Goal: Transaction & Acquisition: Subscribe to service/newsletter

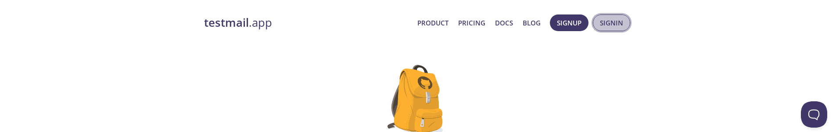
click at [606, 22] on span "Signin" at bounding box center [611, 22] width 23 height 11
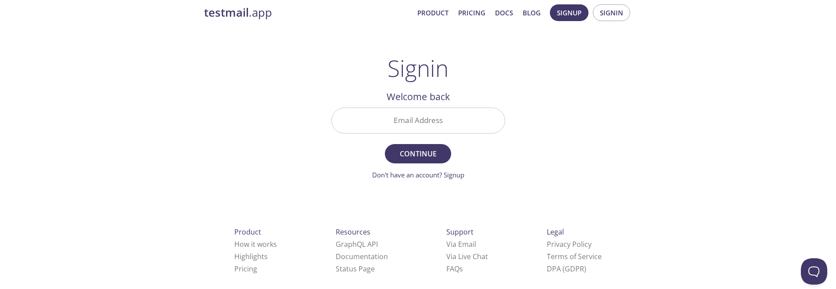
scroll to position [13, 0]
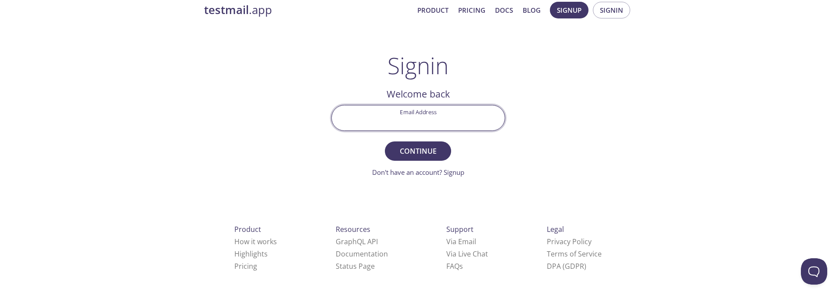
click at [429, 124] on input "Email Address" at bounding box center [418, 117] width 173 height 25
click at [563, 122] on div "testmail .app Product Pricing Docs Blog Signup Signin Signin Welcome back Email…" at bounding box center [418, 179] width 449 height 366
click at [460, 132] on link "Don't have an account? Signup" at bounding box center [418, 172] width 92 height 9
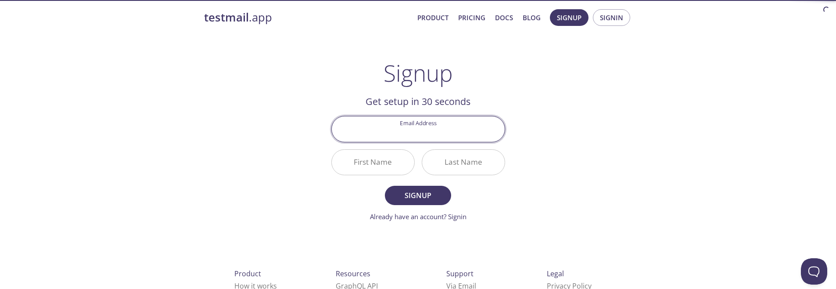
scroll to position [7, 0]
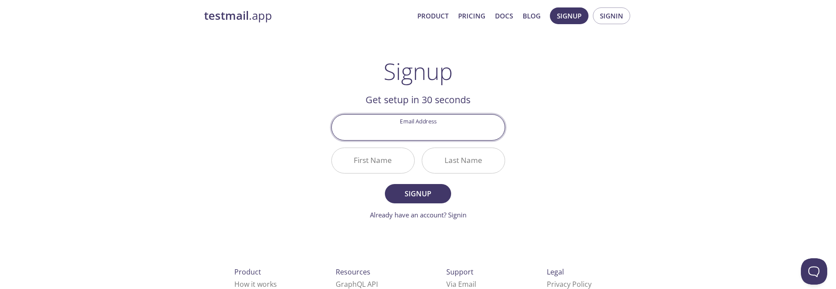
click at [452, 129] on input "Email Address" at bounding box center [418, 127] width 173 height 25
type input "4241706074@std.wise.edu.jo"
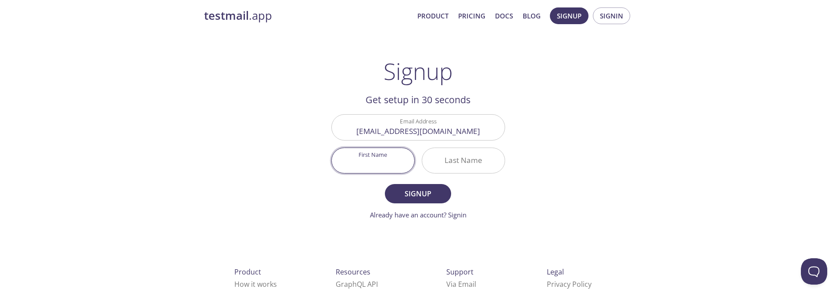
click at [372, 132] on input "First Name" at bounding box center [373, 160] width 83 height 25
type input "Asem"
click at [430, 132] on input "Last Name" at bounding box center [463, 160] width 83 height 25
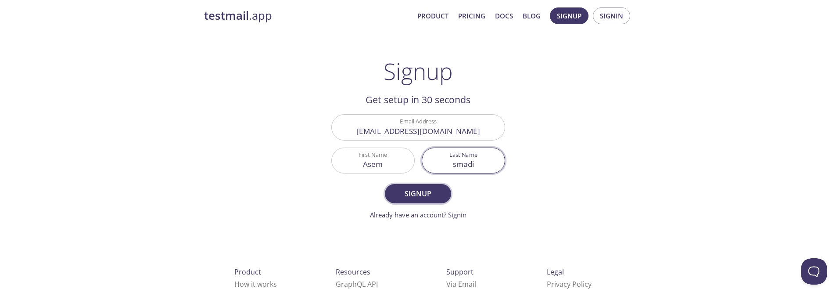
type input "smadi"
click at [386, 132] on button "Signup" at bounding box center [418, 193] width 66 height 19
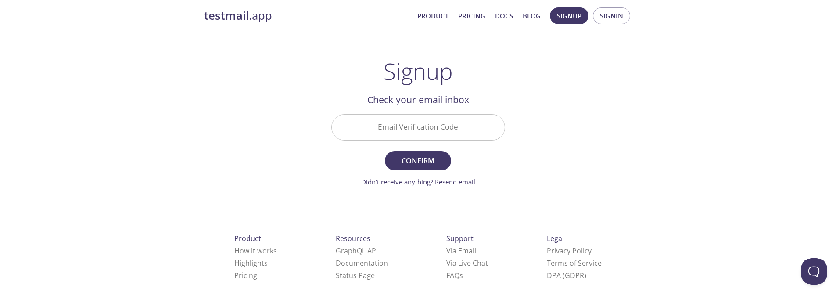
click at [444, 126] on input "Email Verification Code" at bounding box center [418, 127] width 173 height 25
paste input "67WDWVM"
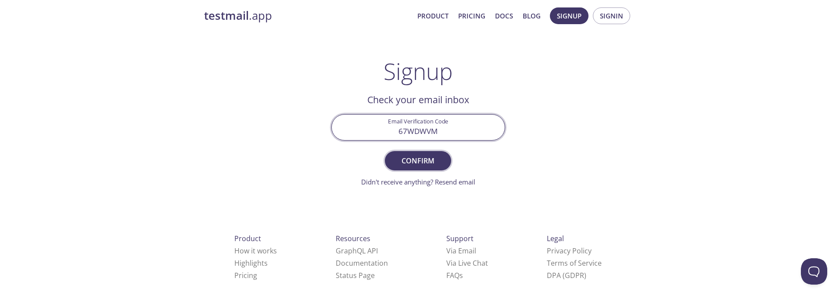
type input "67WDWVM"
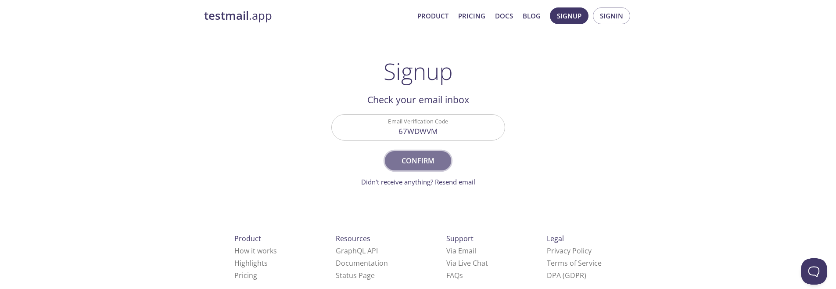
click at [429, 132] on span "Confirm" at bounding box center [418, 160] width 47 height 12
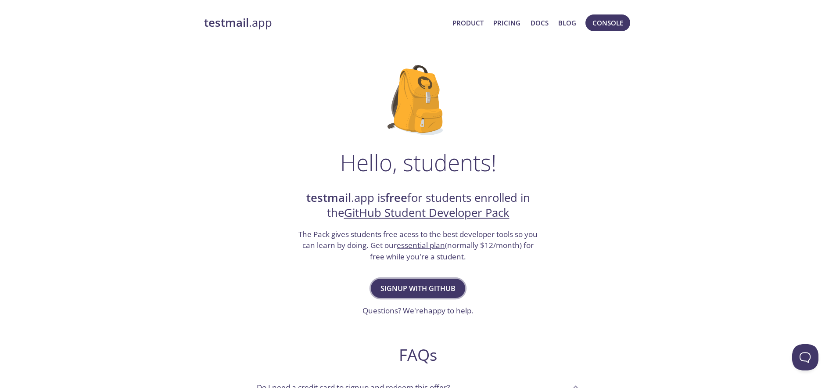
click at [432, 287] on span "Signup with GitHub" at bounding box center [418, 288] width 75 height 12
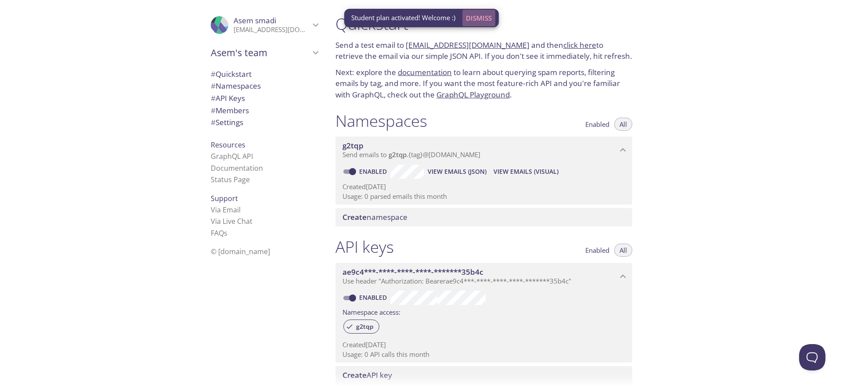
click at [489, 15] on span "Dismiss" at bounding box center [479, 17] width 26 height 11
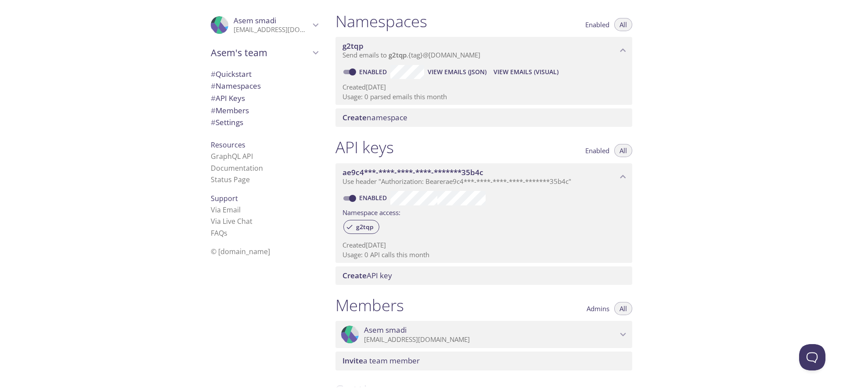
scroll to position [151, 0]
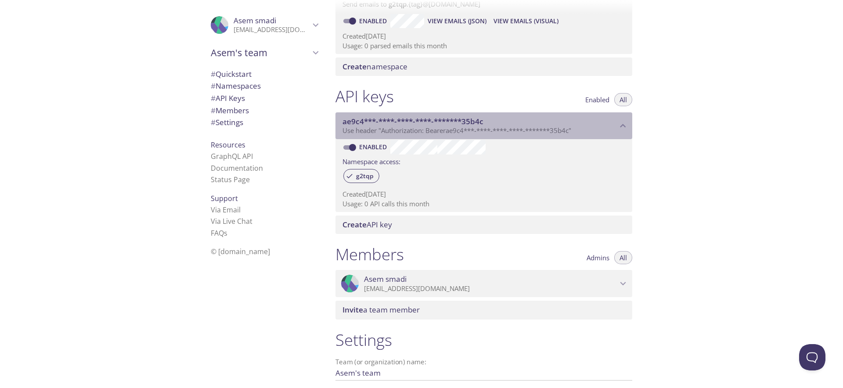
click at [593, 124] on span "ae9c4***-****-****-****-*******35b4c" at bounding box center [479, 122] width 275 height 10
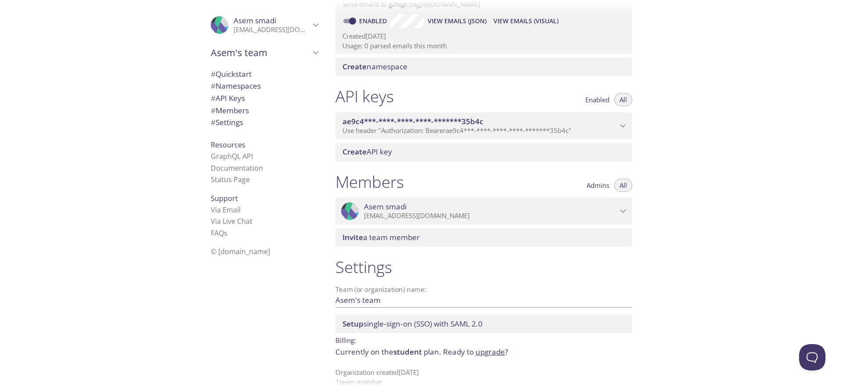
click at [593, 124] on span "ae9c4***-****-****-****-*******35b4c" at bounding box center [479, 122] width 275 height 10
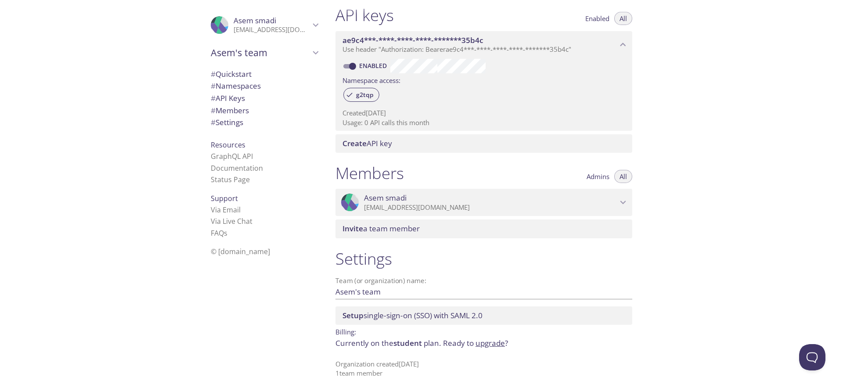
scroll to position [236, 0]
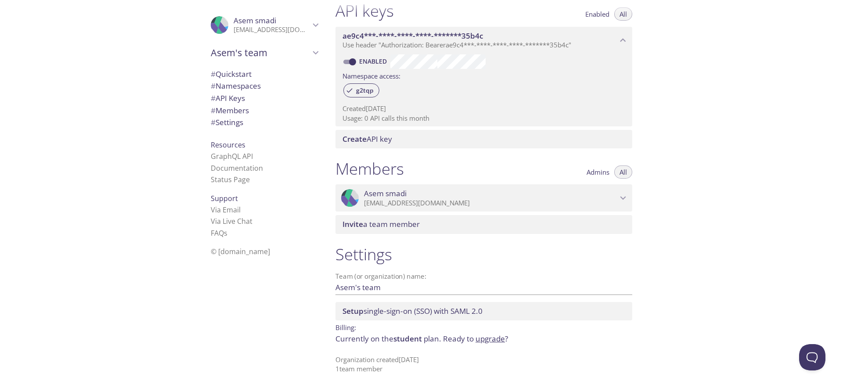
click at [255, 101] on span "# API Keys" at bounding box center [264, 98] width 107 height 11
click at [236, 97] on span "# API Keys" at bounding box center [228, 98] width 34 height 10
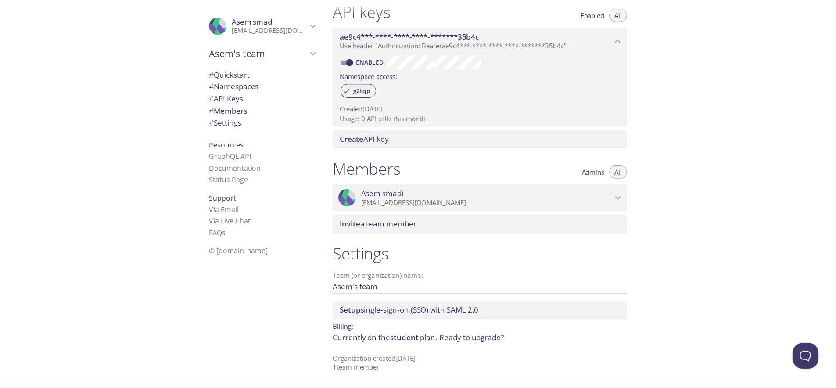
scroll to position [235, 0]
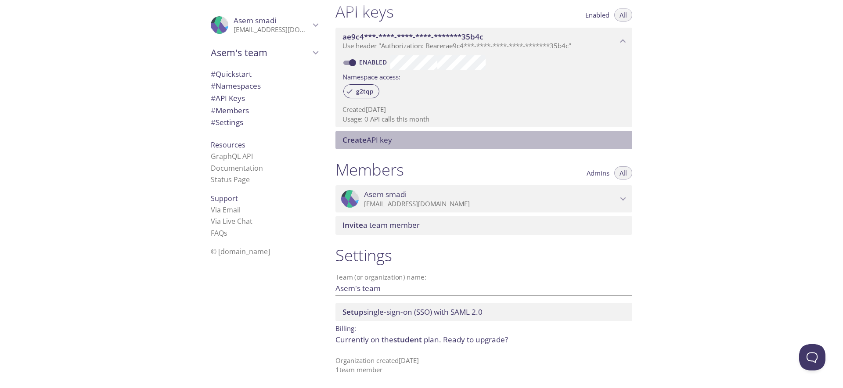
click at [402, 141] on span "Create API key" at bounding box center [485, 140] width 286 height 10
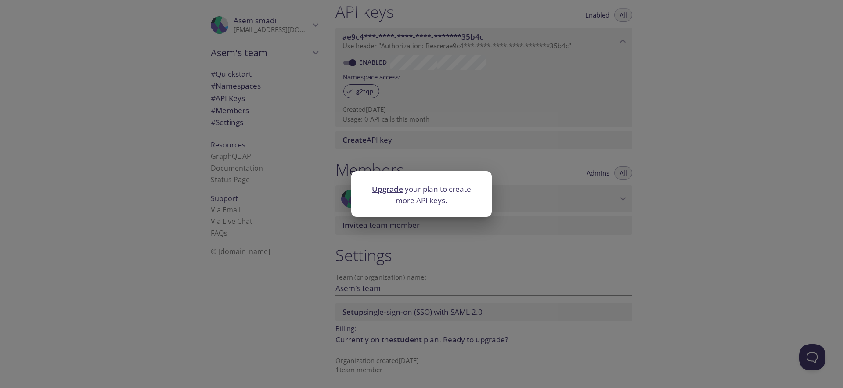
click at [535, 212] on div "Upgrade your plan to create more API keys." at bounding box center [421, 194] width 843 height 388
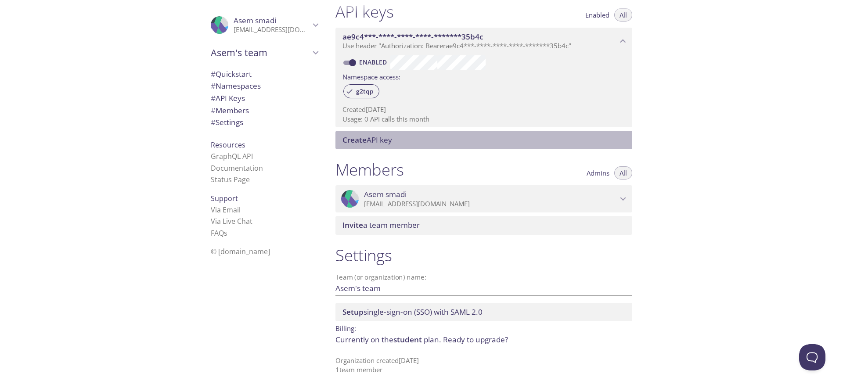
click at [385, 143] on span "Create API key" at bounding box center [367, 140] width 50 height 10
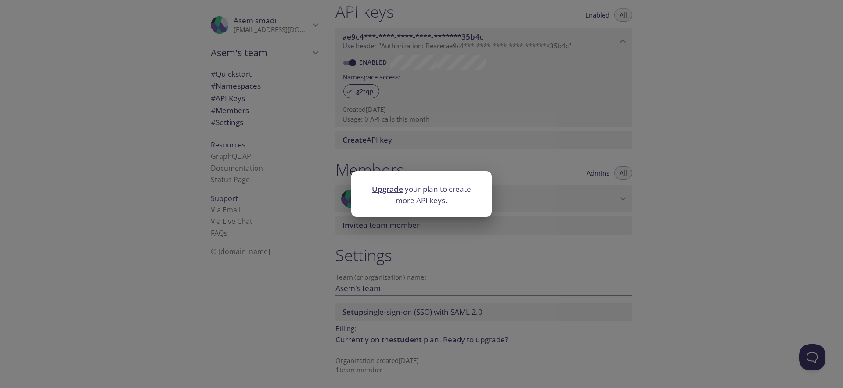
click at [391, 190] on link "Upgrade" at bounding box center [387, 189] width 31 height 10
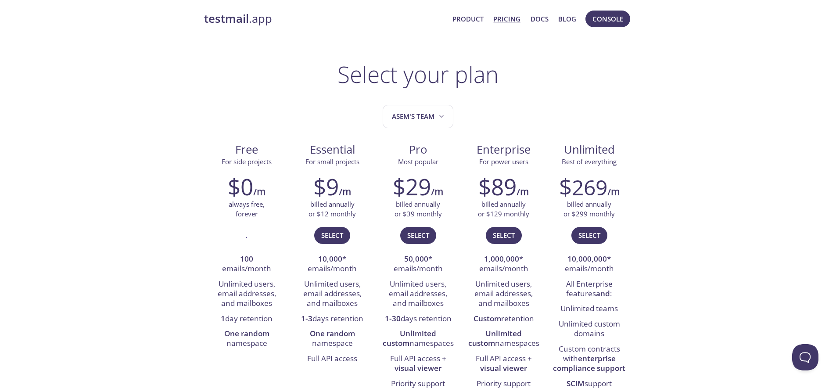
scroll to position [5, 0]
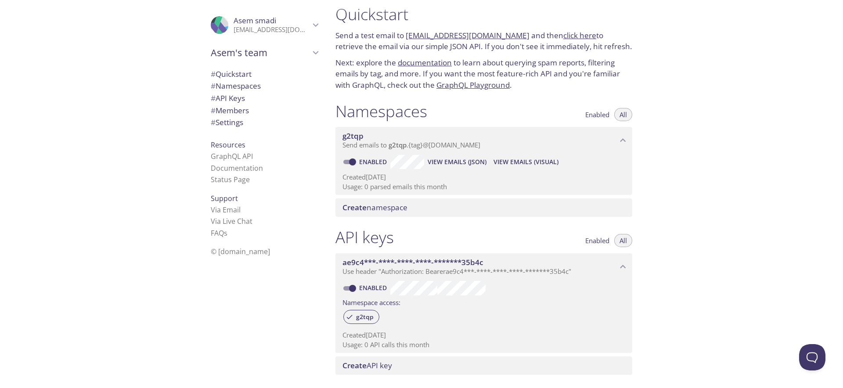
scroll to position [11, 0]
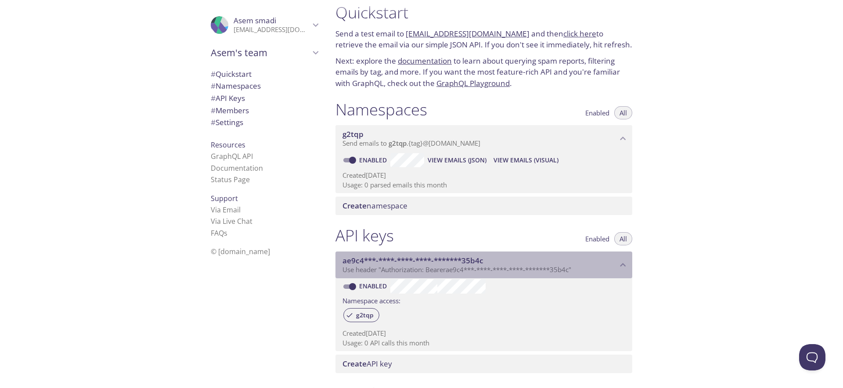
click at [406, 268] on span "Use header "Authorization: Bearer ae9c4***-****-****-****-*******35b4c "" at bounding box center [456, 269] width 229 height 9
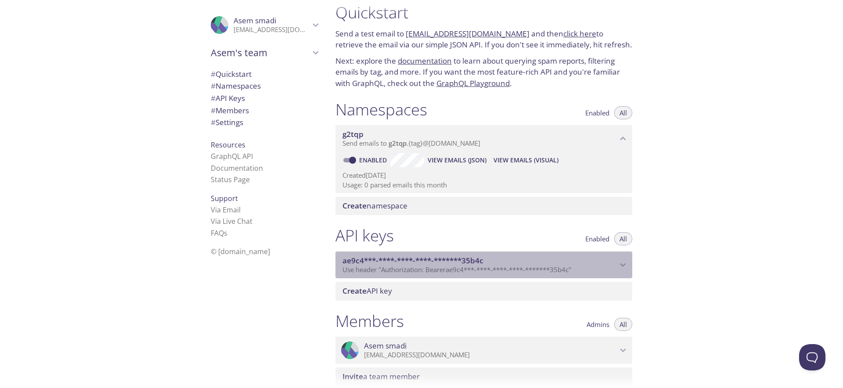
click at [406, 267] on span "Use header "Authorization: Bearer ae9c4***-****-****-****-*******35b4c "" at bounding box center [456, 269] width 229 height 9
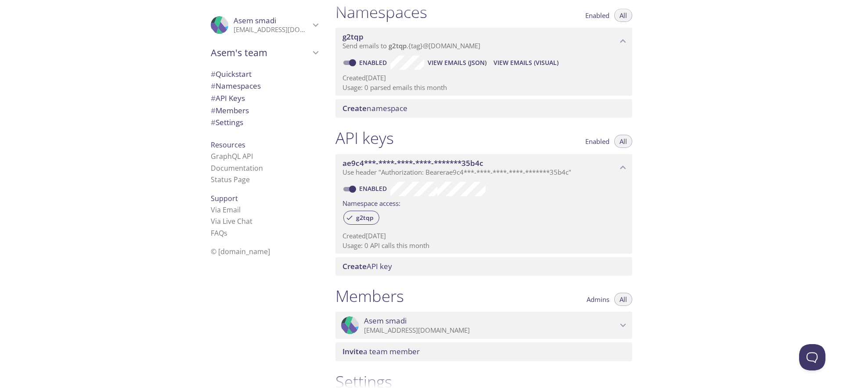
scroll to position [114, 0]
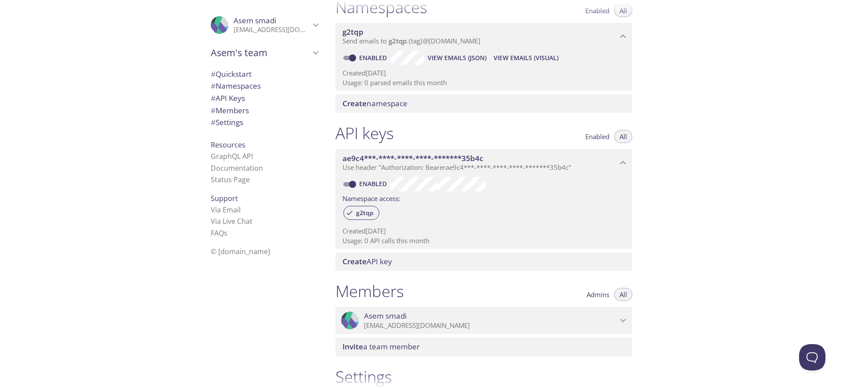
click at [352, 185] on input "Enabled" at bounding box center [353, 184] width 32 height 11
click at [348, 184] on input "Disabled" at bounding box center [346, 184] width 32 height 11
checkbox input "true"
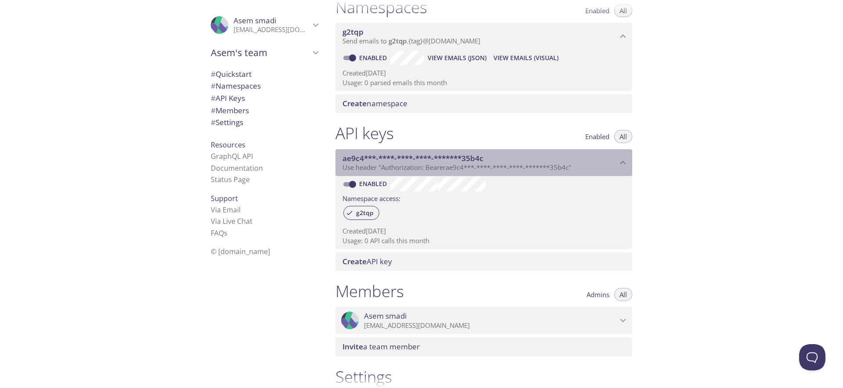
click at [557, 165] on span "Use header "Authorization: Bearer ae9c4***-****-****-****-*******35b4c "" at bounding box center [456, 167] width 229 height 9
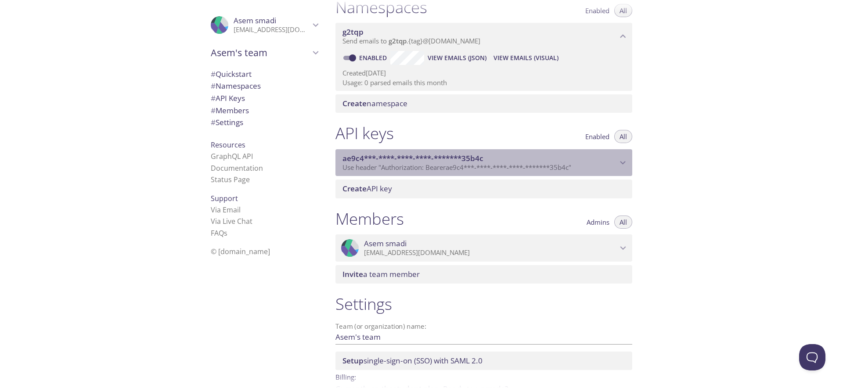
click at [415, 161] on span "ae9c4***-****-****-****-*******35b4c" at bounding box center [412, 158] width 141 height 10
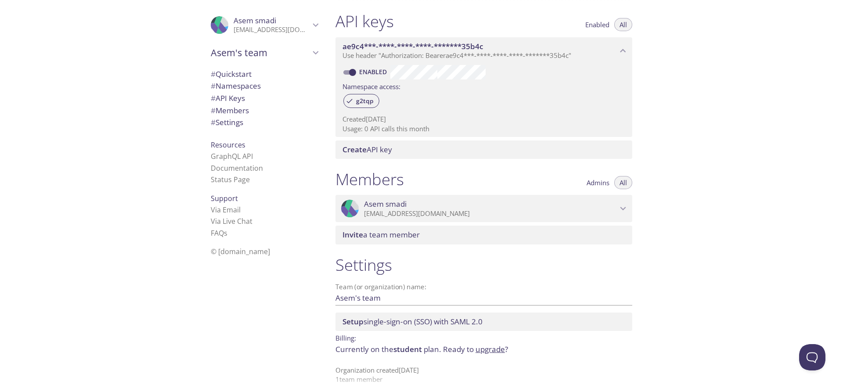
scroll to position [236, 0]
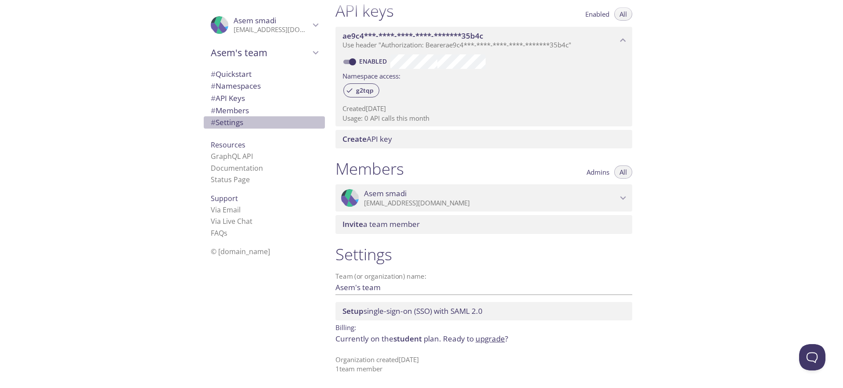
click at [236, 122] on span "# Settings" at bounding box center [227, 122] width 32 height 10
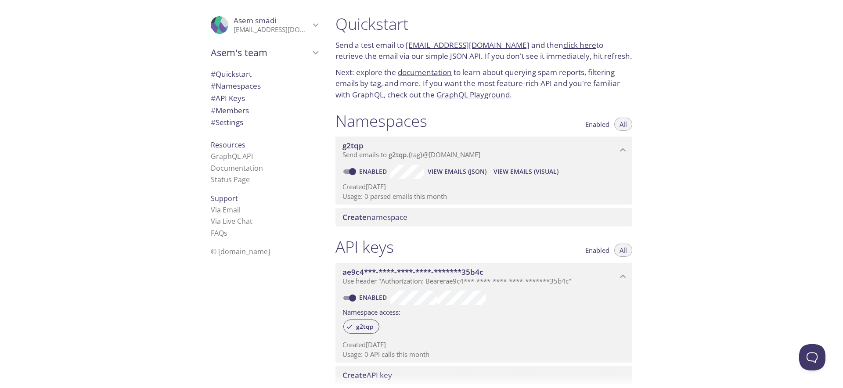
click at [563, 46] on link "click here" at bounding box center [579, 45] width 33 height 10
click at [423, 45] on link "[EMAIL_ADDRESS][DOMAIN_NAME]" at bounding box center [468, 45] width 124 height 10
click at [448, 169] on span "View Emails (JSON)" at bounding box center [457, 171] width 59 height 11
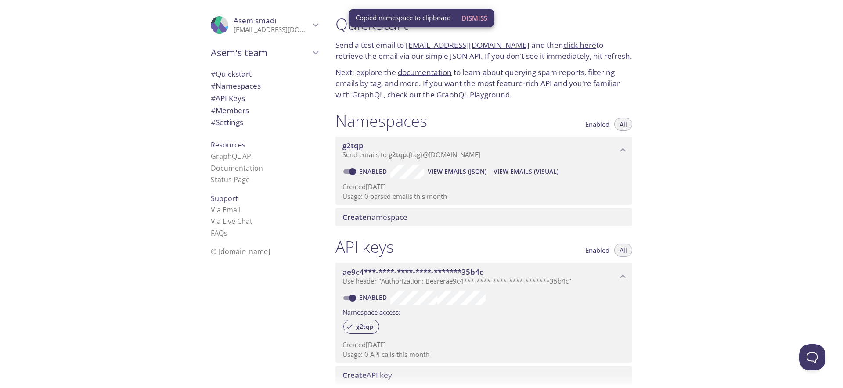
click at [359, 183] on p "Created 20 Sep 2025" at bounding box center [483, 186] width 283 height 9
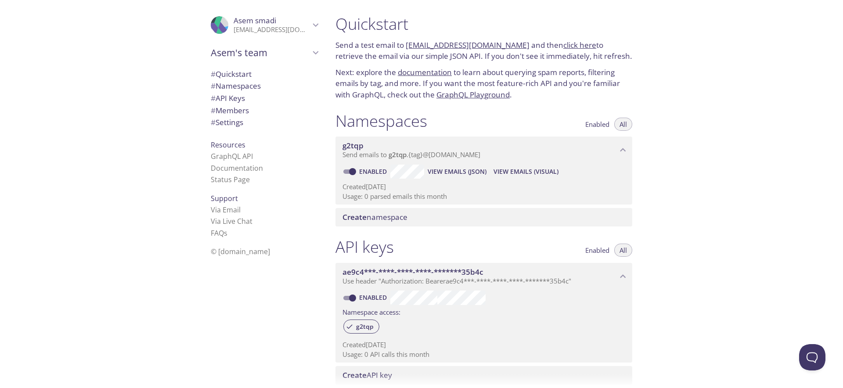
click at [377, 217] on span "Create namespace" at bounding box center [374, 217] width 65 height 10
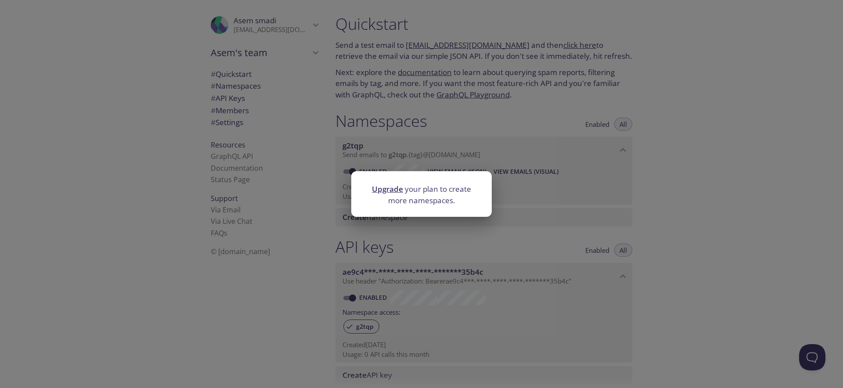
click at [433, 146] on div "Upgrade your plan to create more namespaces." at bounding box center [421, 194] width 843 height 388
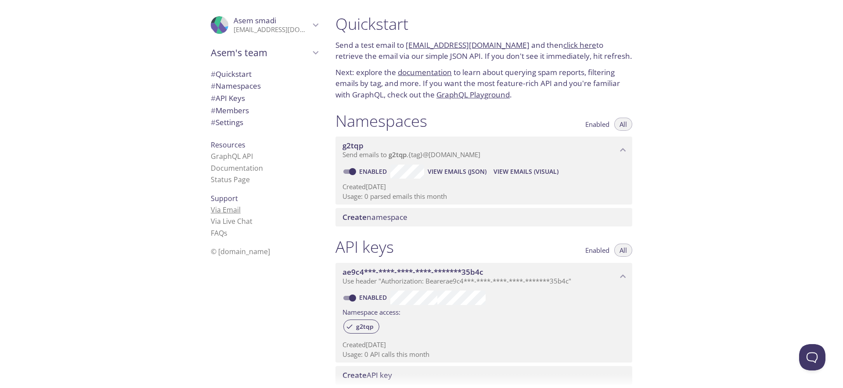
click at [232, 210] on link "Via Email" at bounding box center [226, 210] width 30 height 10
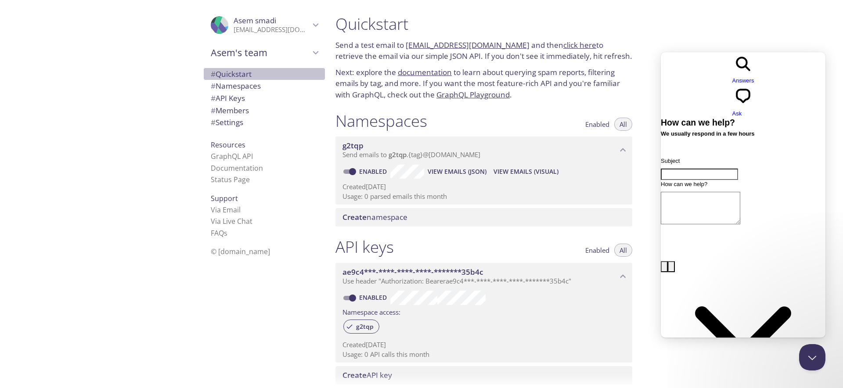
click at [230, 76] on span "# Quickstart" at bounding box center [231, 74] width 41 height 10
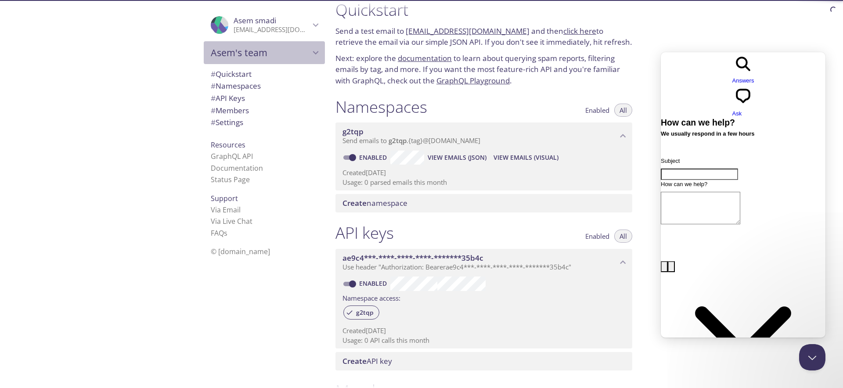
click at [298, 49] on span "Asem's team" at bounding box center [260, 53] width 99 height 12
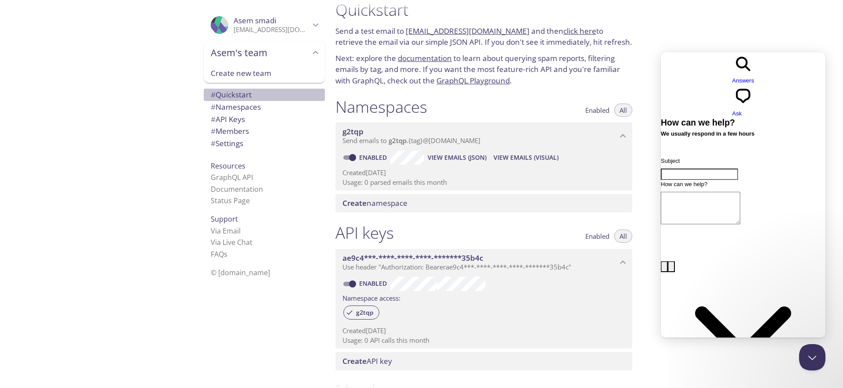
click at [236, 95] on span "# Quickstart" at bounding box center [231, 95] width 41 height 10
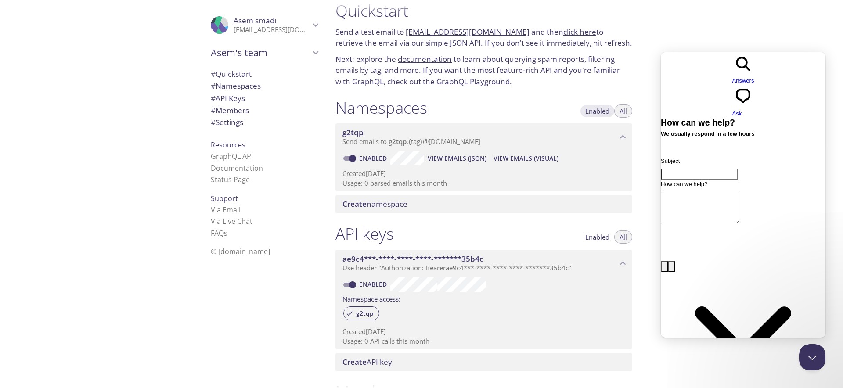
click at [592, 111] on span "Enabled" at bounding box center [597, 111] width 24 height 0
click at [622, 111] on span "All" at bounding box center [622, 111] width 7 height 0
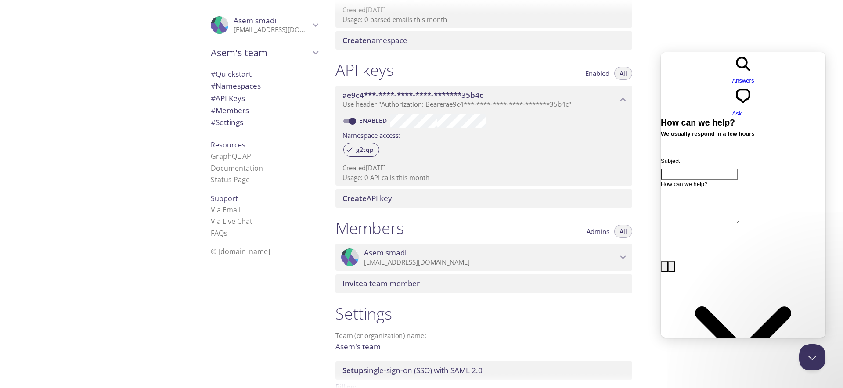
scroll to position [236, 0]
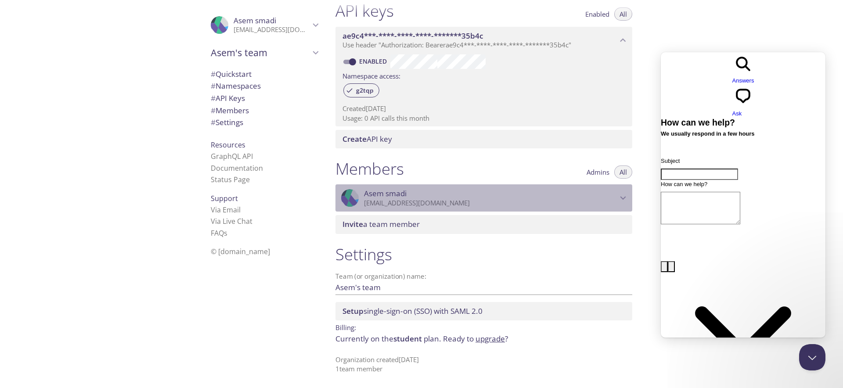
click at [388, 200] on p "[EMAIL_ADDRESS][DOMAIN_NAME]" at bounding box center [490, 203] width 253 height 9
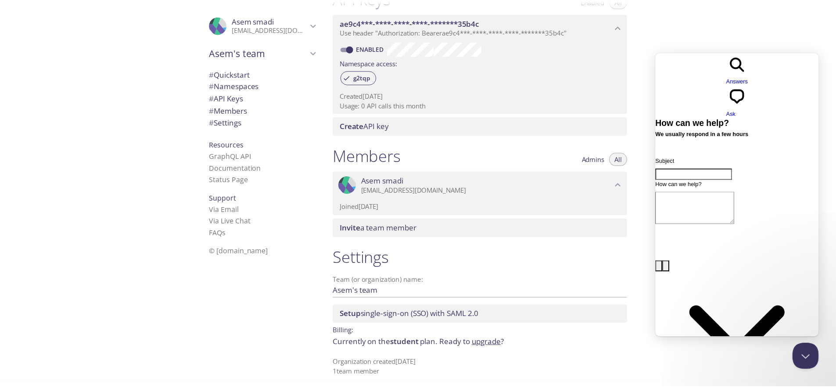
scroll to position [252, 0]
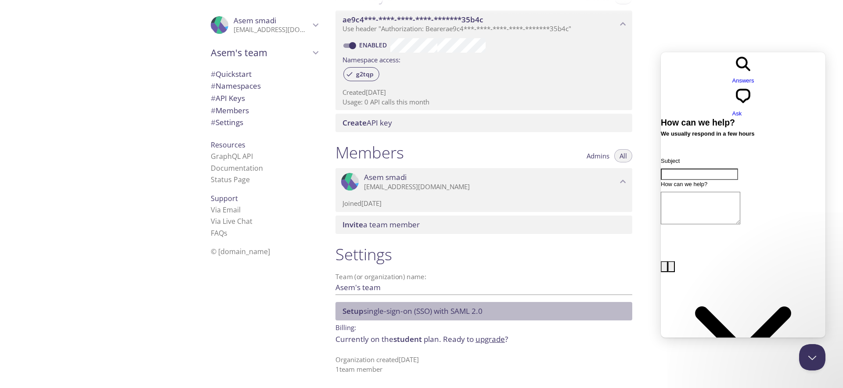
click at [439, 309] on span "Setup single-sign-on (SSO) with SAML 2.0" at bounding box center [412, 311] width 140 height 10
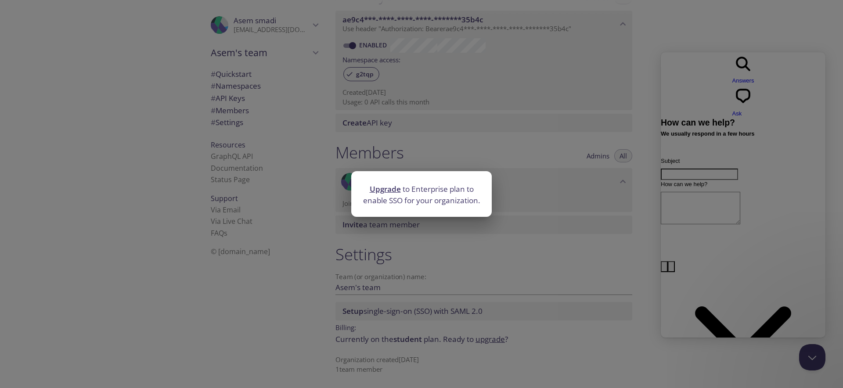
click at [389, 190] on link "Upgrade" at bounding box center [385, 189] width 31 height 10
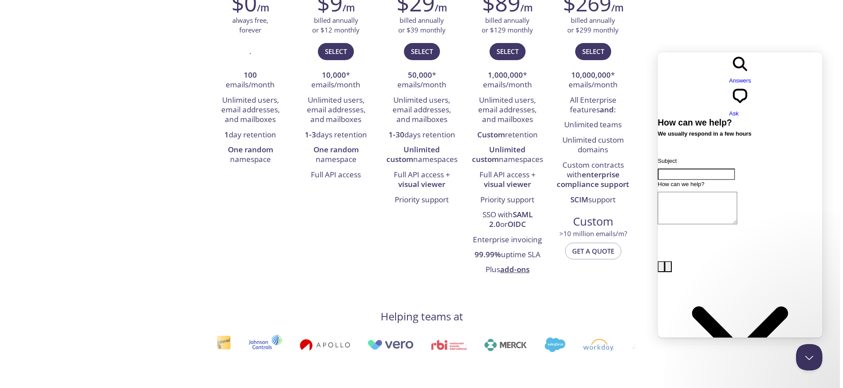
scroll to position [36, 0]
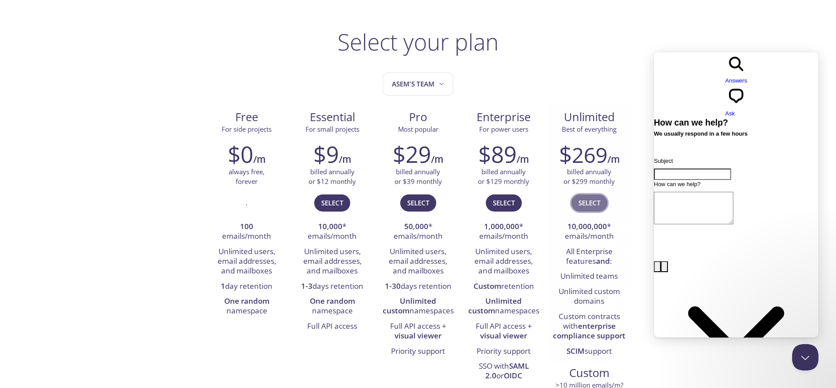
click at [592, 201] on span "Select" at bounding box center [589, 202] width 22 height 11
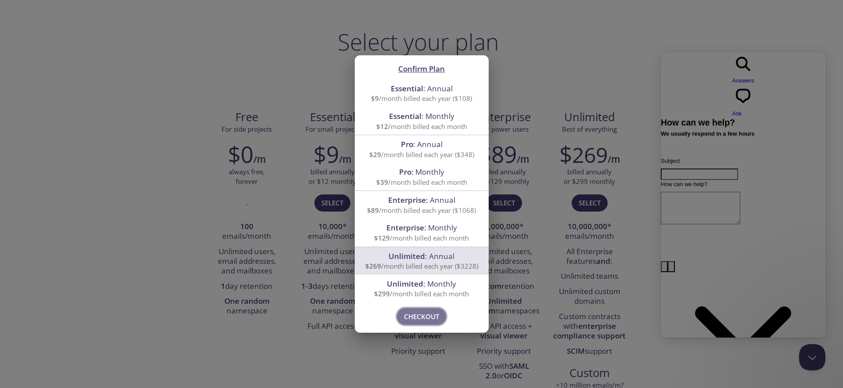
click at [431, 315] on span "Checkout" at bounding box center [421, 316] width 35 height 11
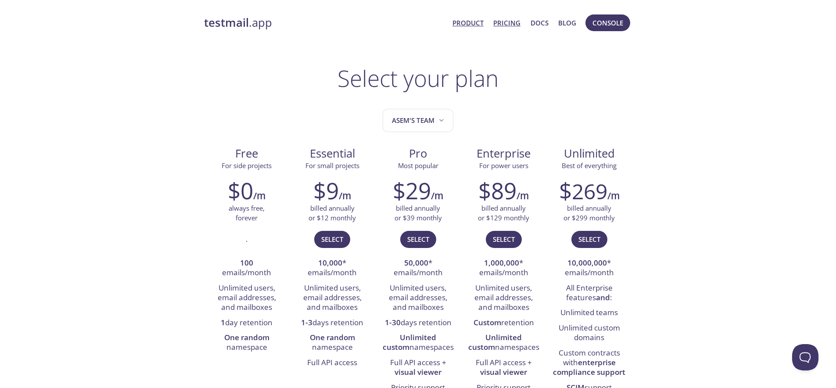
click at [471, 22] on link "Product" at bounding box center [468, 22] width 31 height 11
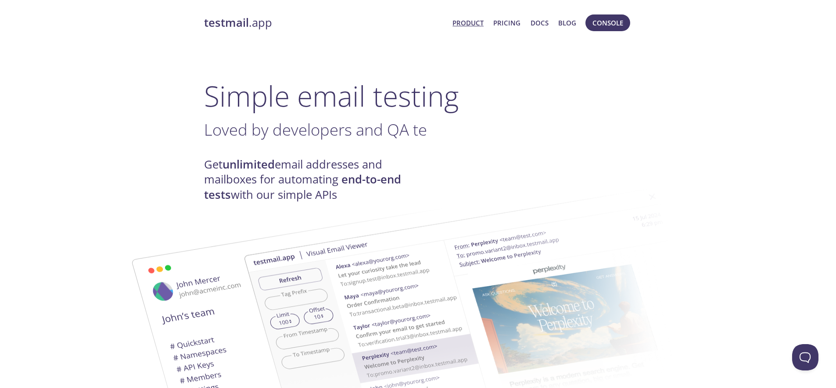
click at [231, 23] on strong "testmail" at bounding box center [226, 22] width 45 height 15
click at [597, 24] on span "Console" at bounding box center [608, 22] width 31 height 11
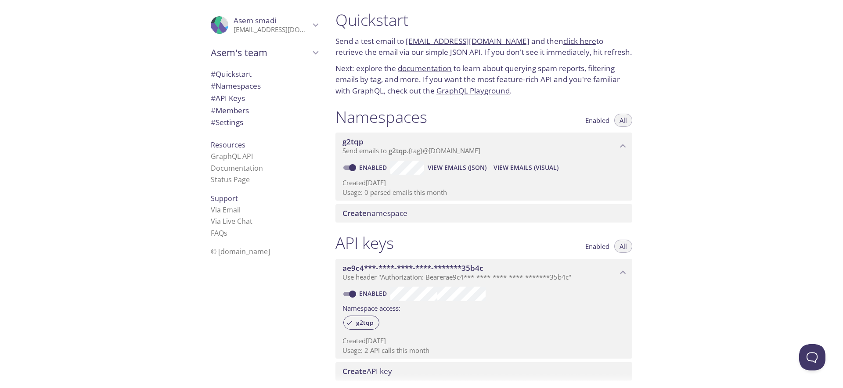
scroll to position [5, 0]
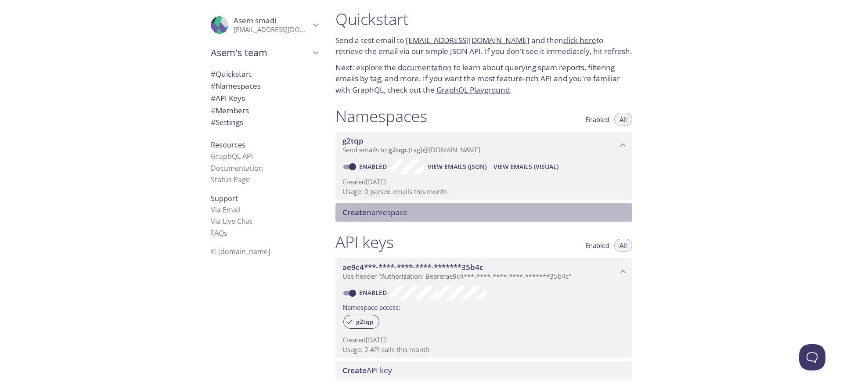
click at [458, 211] on span "Create namespace" at bounding box center [485, 213] width 286 height 10
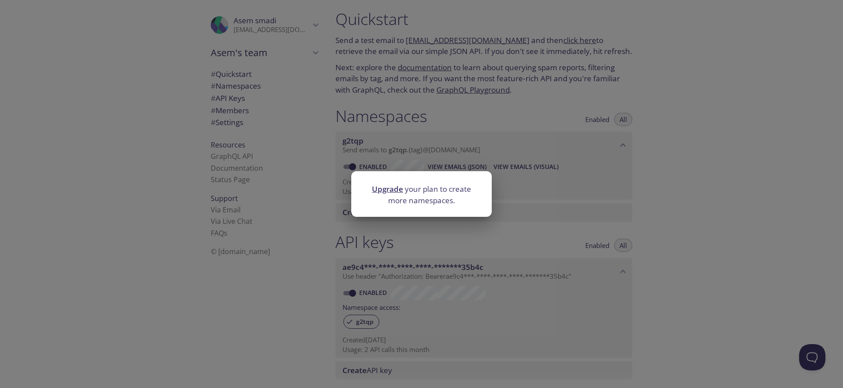
click at [253, 219] on div "Upgrade your plan to create more namespaces." at bounding box center [421, 194] width 843 height 388
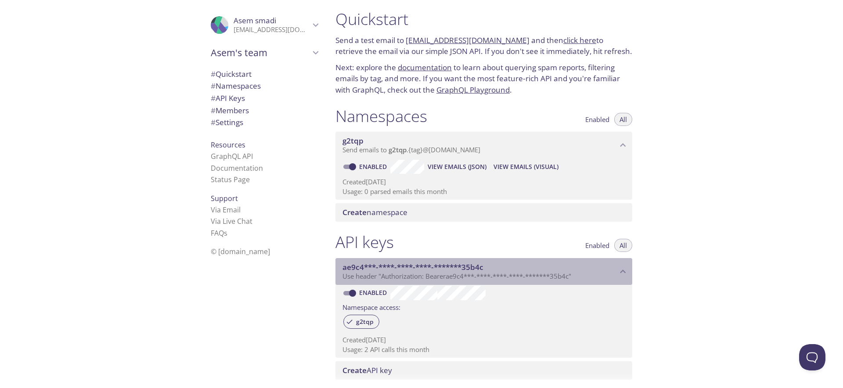
click at [448, 277] on span "Use header "Authorization: Bearer ae9c4***-****-****-****-*******35b4c "" at bounding box center [456, 276] width 229 height 9
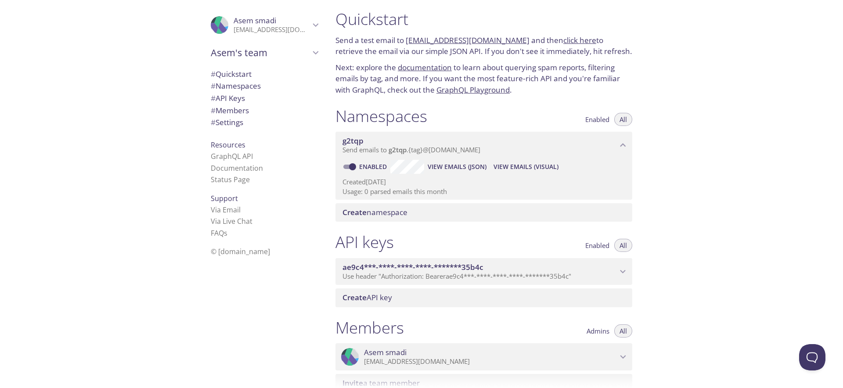
click at [448, 277] on span "Use header "Authorization: Bearer ae9c4***-****-****-****-*******35b4c "" at bounding box center [456, 276] width 229 height 9
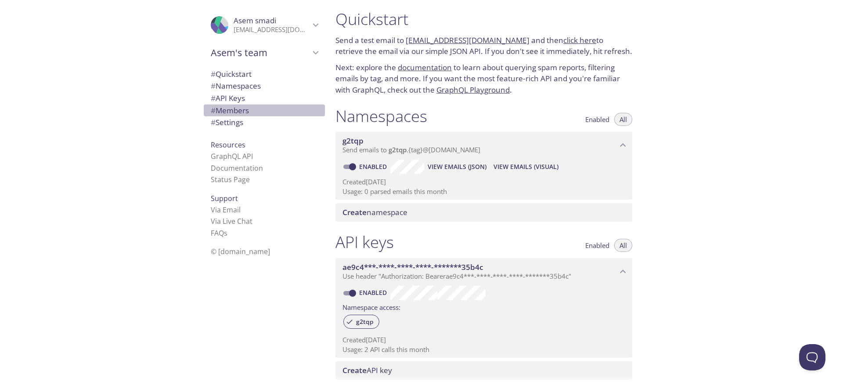
click at [238, 110] on span "# Members" at bounding box center [230, 110] width 38 height 10
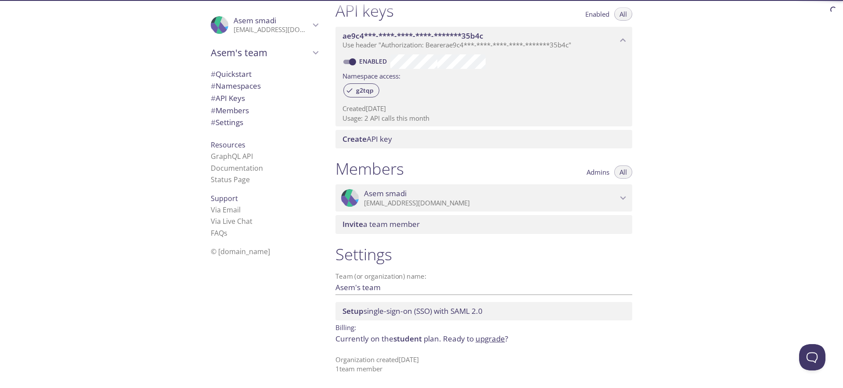
click at [232, 122] on span "# Settings" at bounding box center [227, 122] width 32 height 10
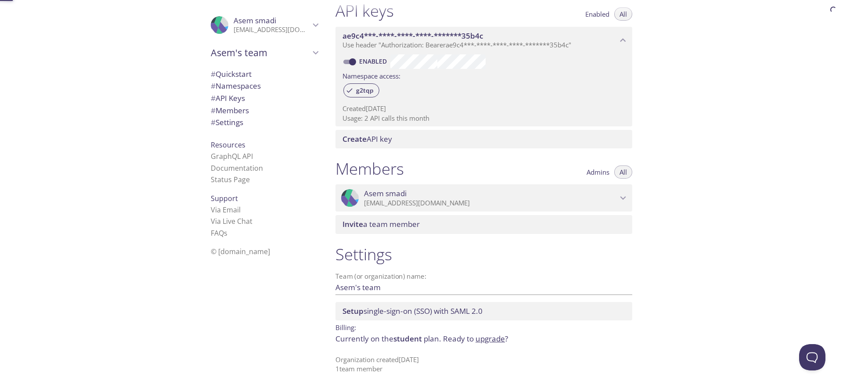
scroll to position [235, 0]
click at [231, 158] on link "GraphQL API" at bounding box center [232, 156] width 42 height 10
click at [238, 175] on link "Status Page" at bounding box center [230, 180] width 39 height 10
